Goal: Find contact information: Find contact information

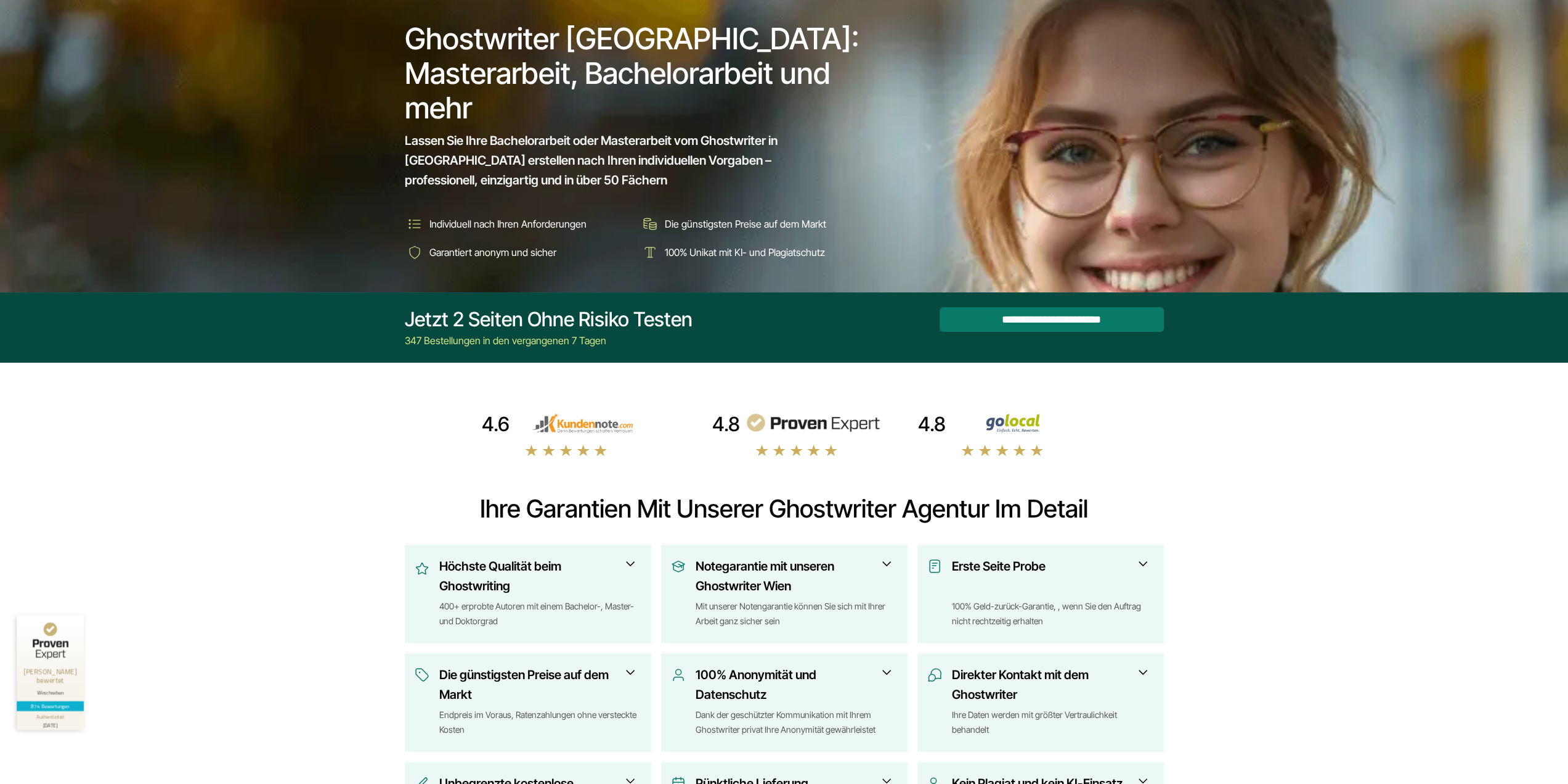
scroll to position [247, 0]
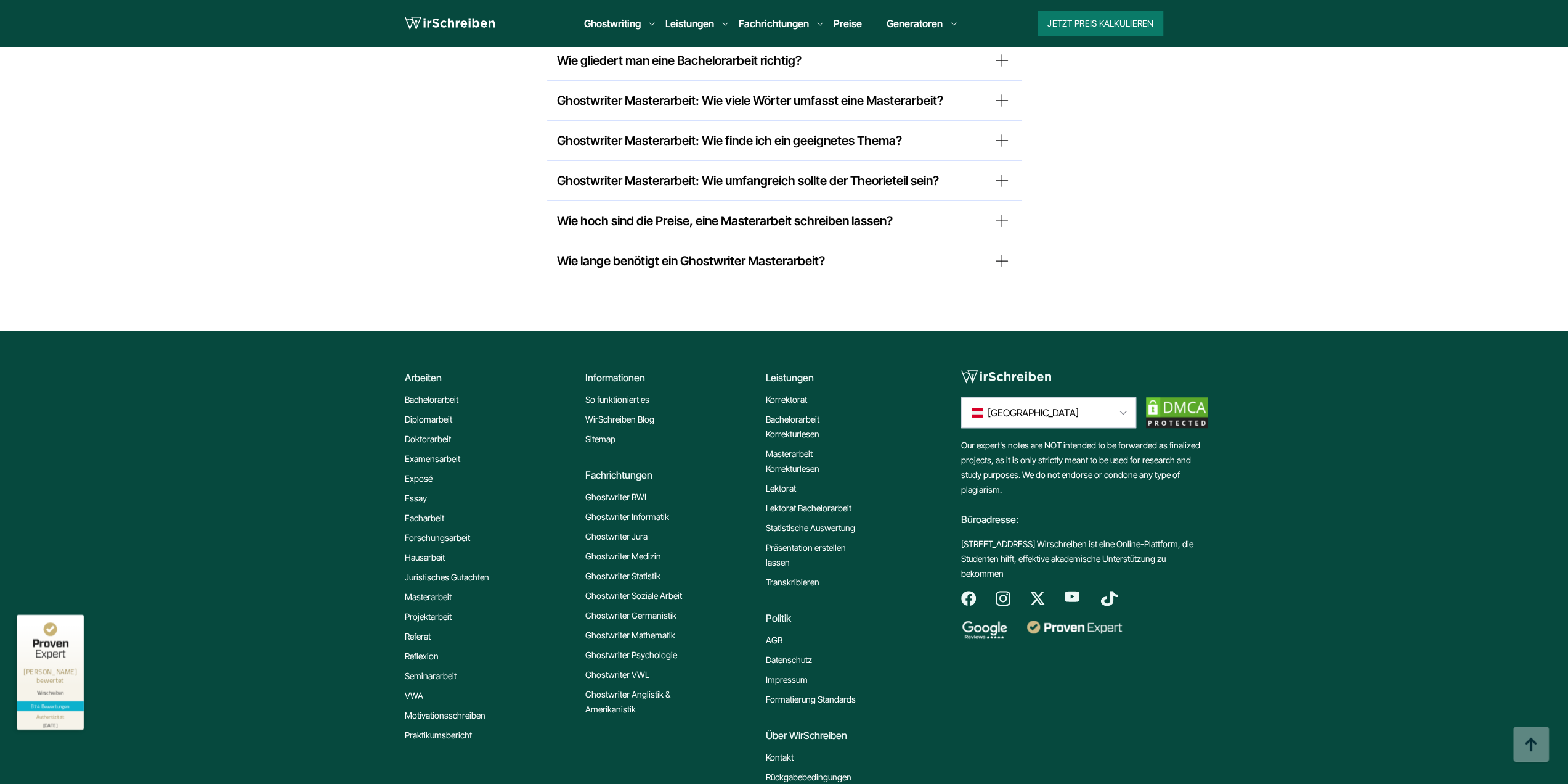
scroll to position [10204, 0]
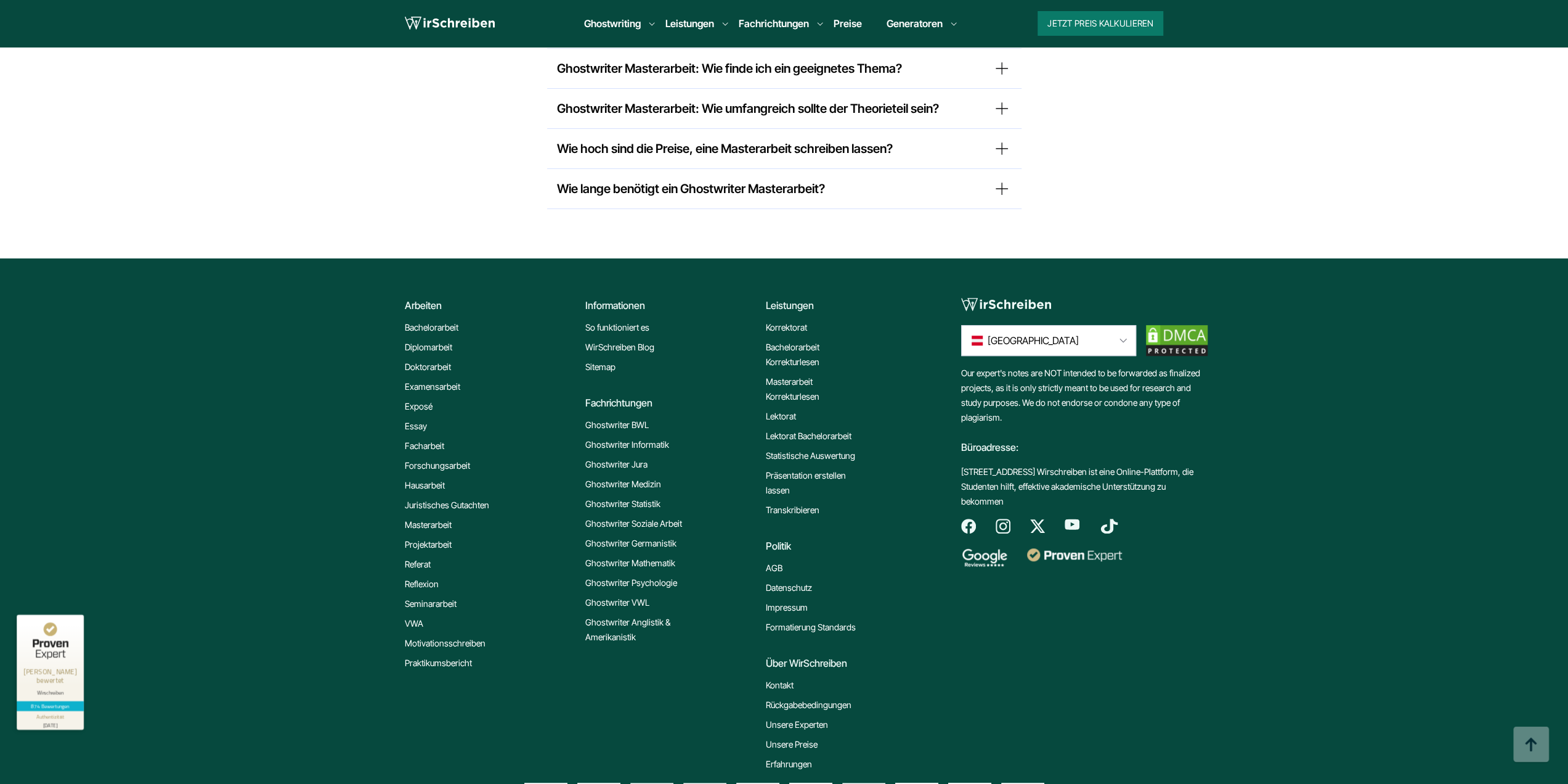
click at [789, 600] on link "Impressum" at bounding box center [786, 607] width 42 height 15
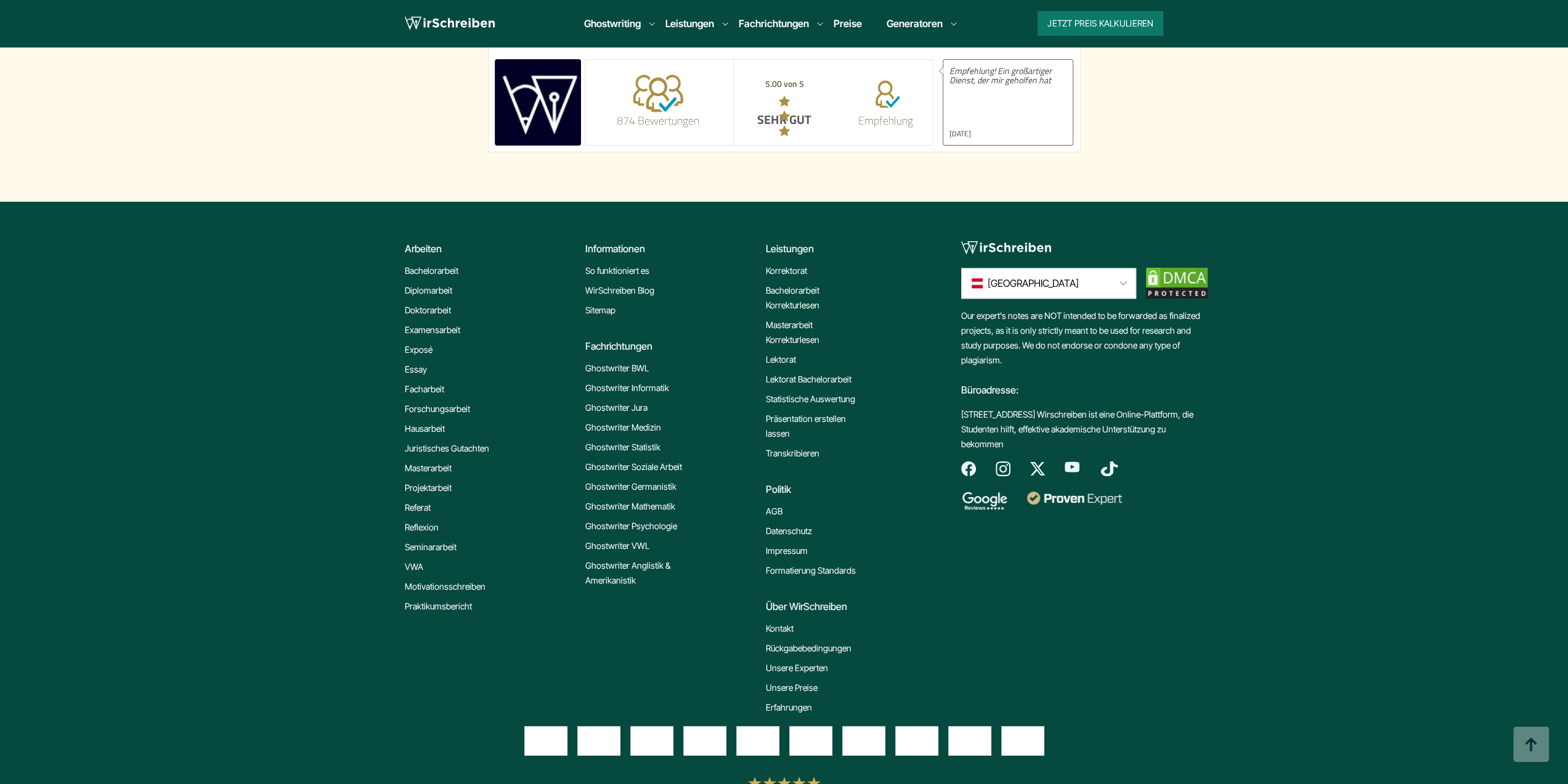
scroll to position [1446, 0]
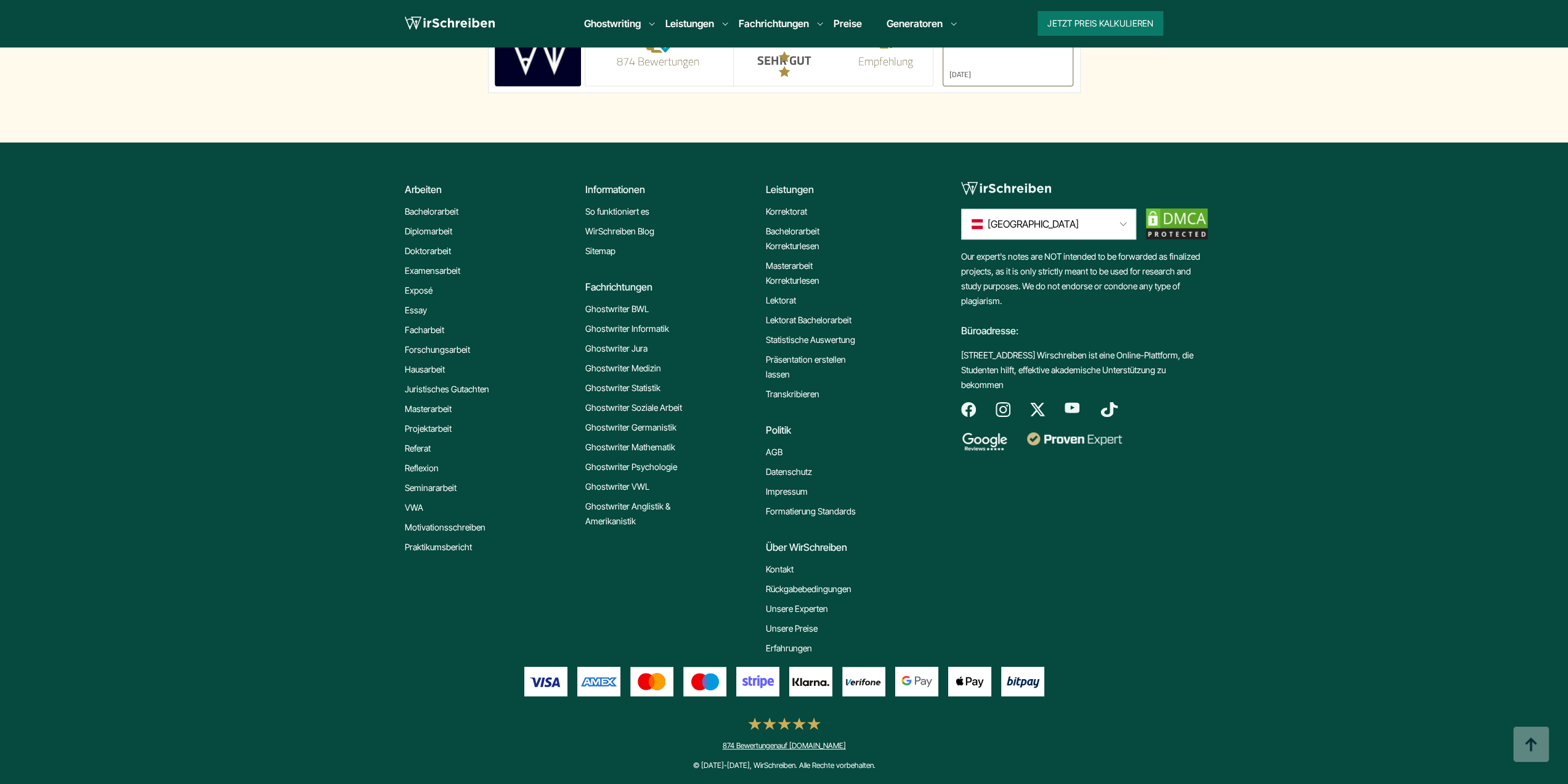
click at [784, 566] on link "Kontakt" at bounding box center [779, 568] width 28 height 15
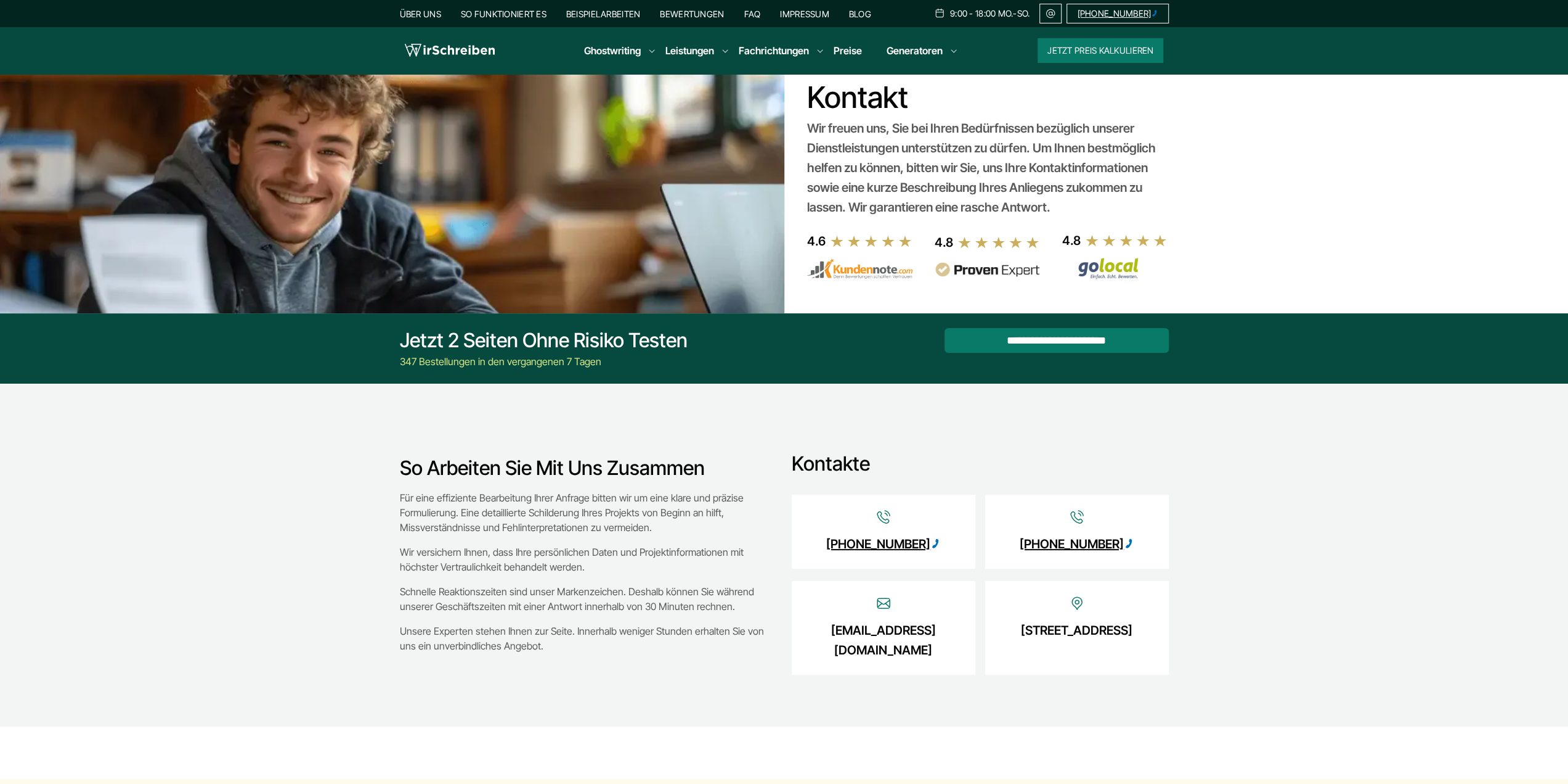
click at [1039, 624] on link "[STREET_ADDRESS]" at bounding box center [1076, 630] width 112 height 20
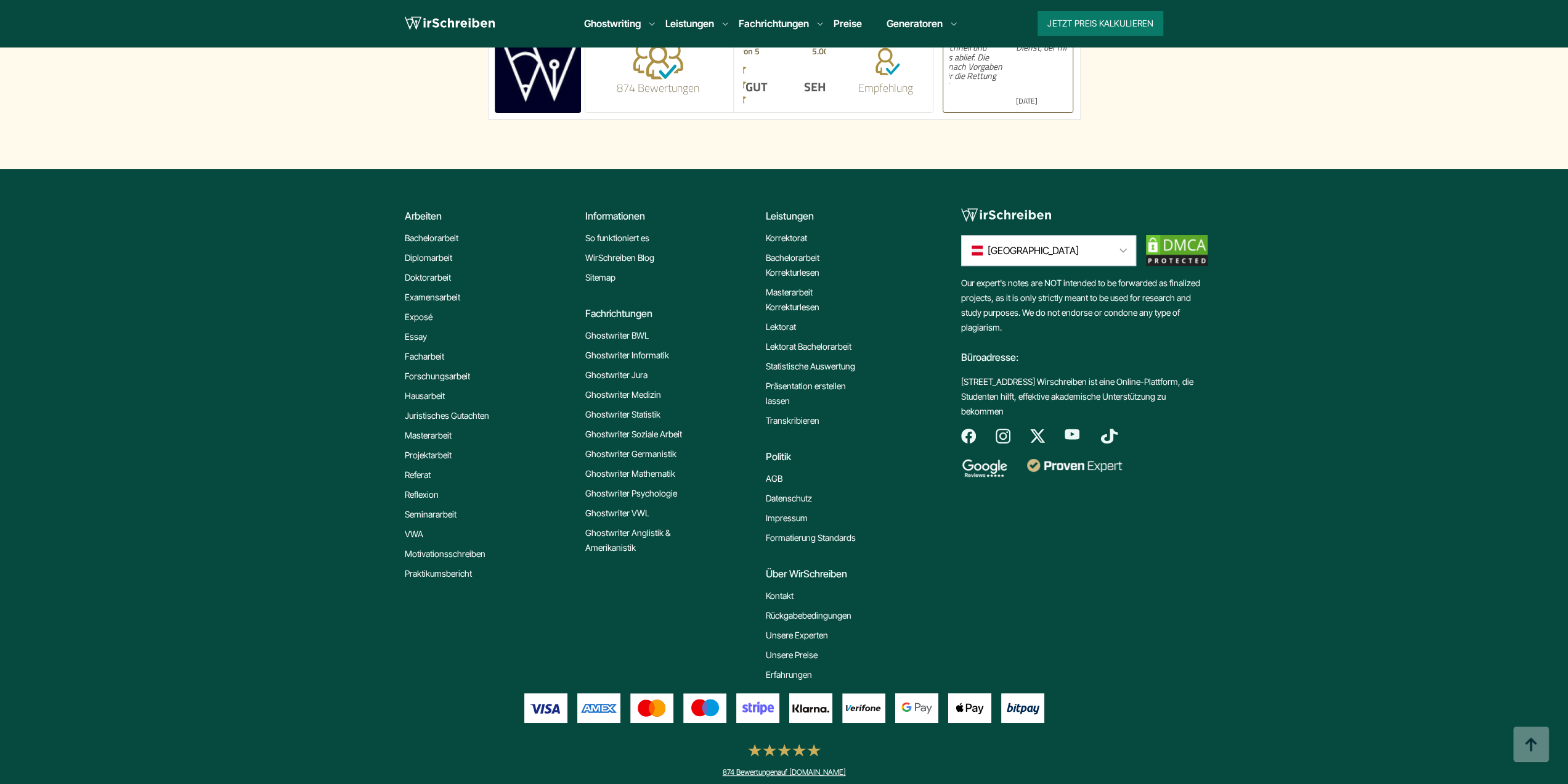
scroll to position [812, 0]
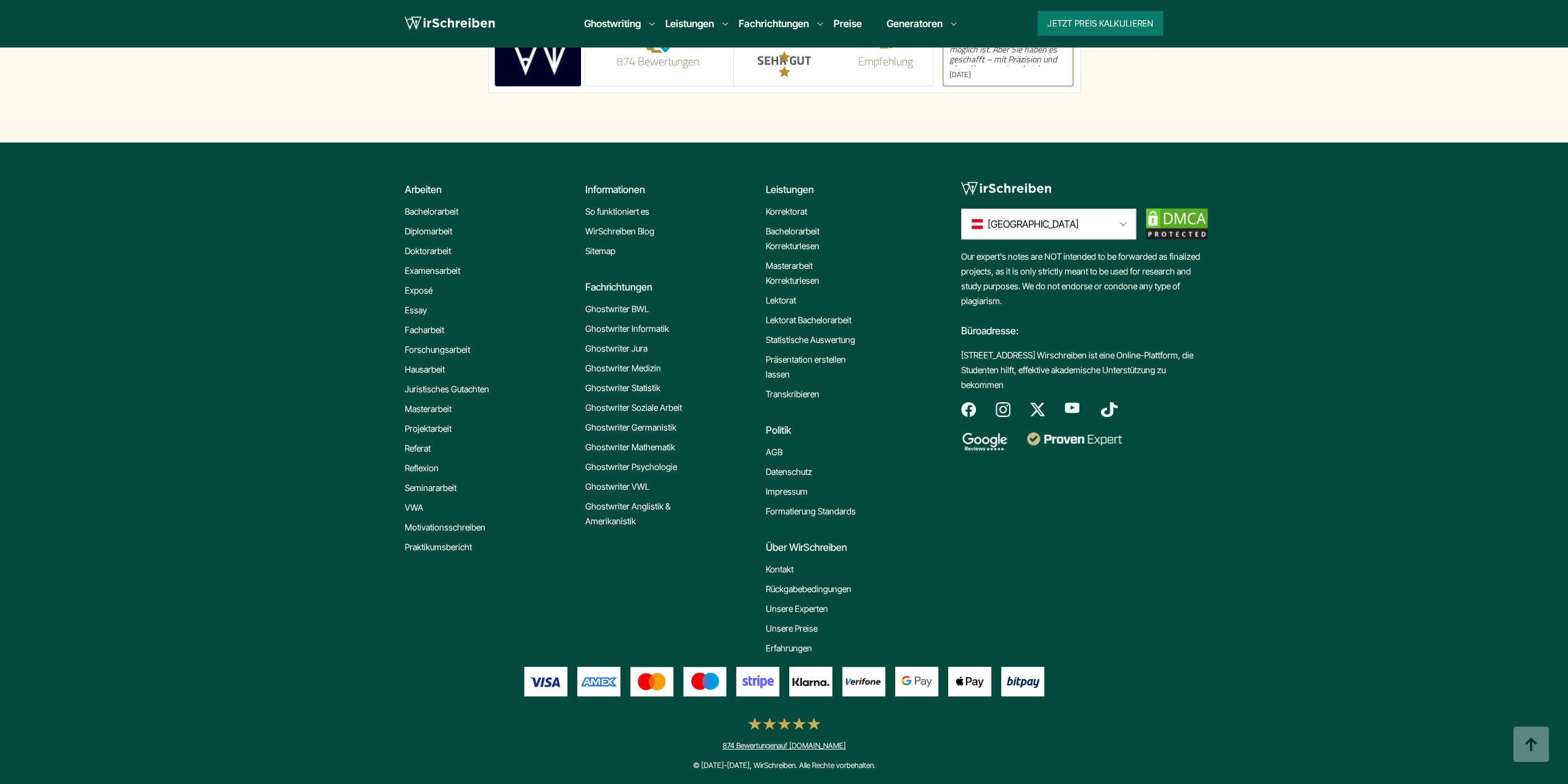
click at [795, 487] on link "Impressum" at bounding box center [786, 491] width 42 height 15
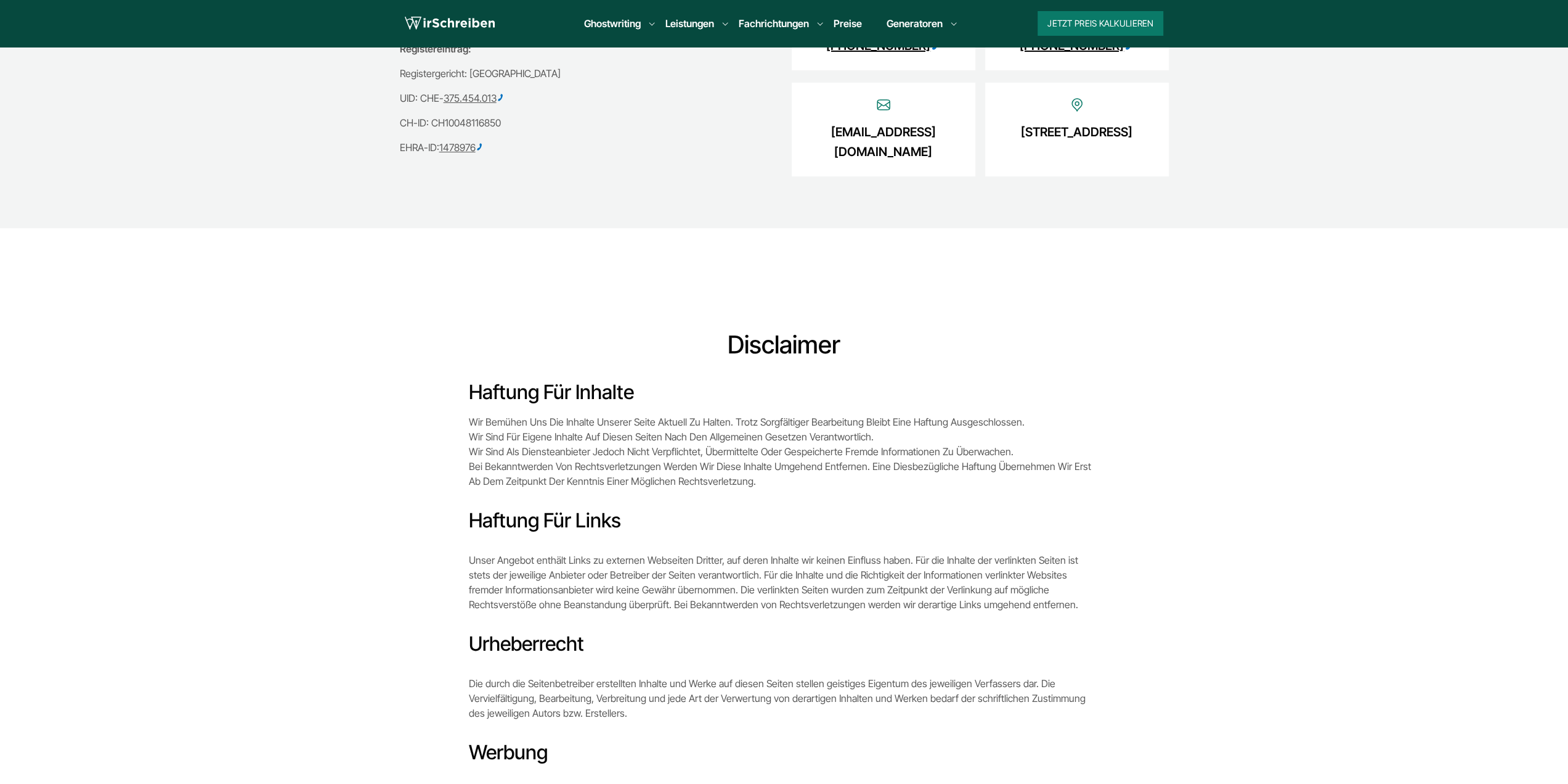
scroll to position [275, 0]
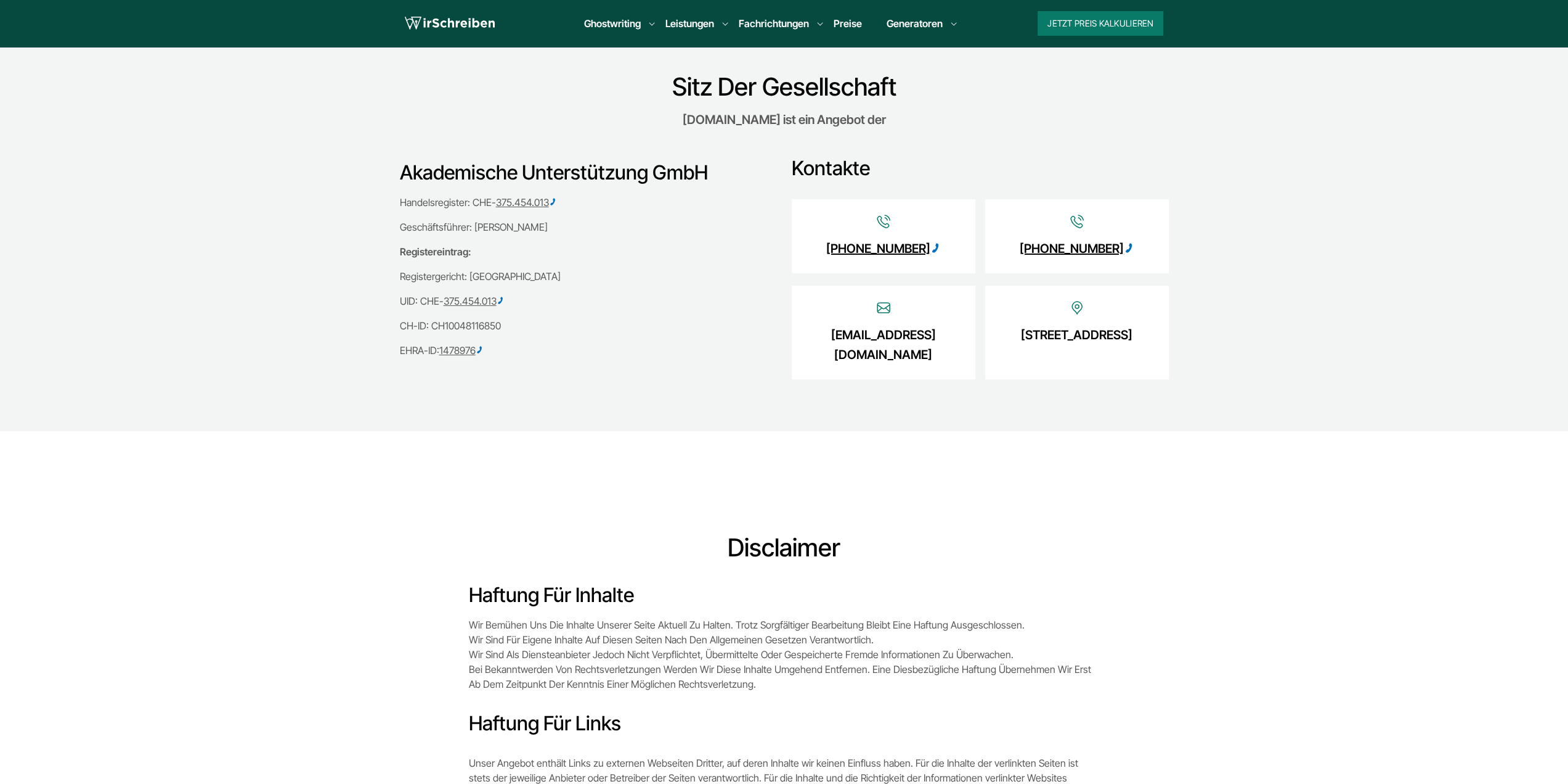
click at [432, 177] on h3 "Akademische Unterstützung GmbH" at bounding box center [583, 172] width 367 height 25
copy div "Akademische Unterstützung GmbH"
